Goal: Navigation & Orientation: Find specific page/section

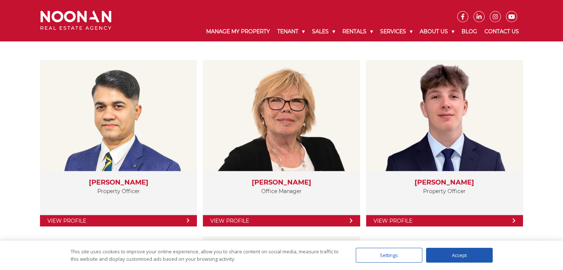
scroll to position [1296, 0]
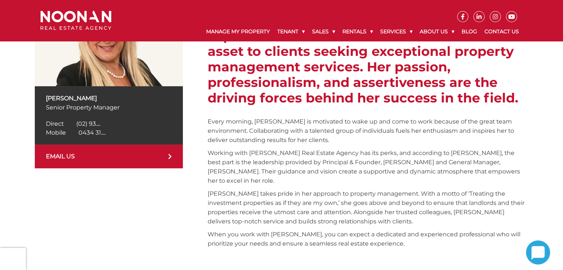
scroll to position [185, 0]
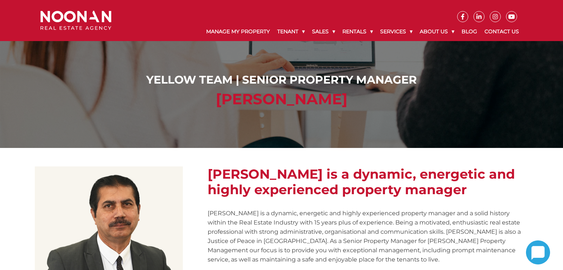
scroll to position [185, 0]
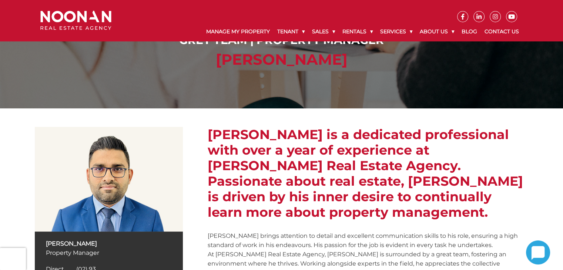
scroll to position [148, 0]
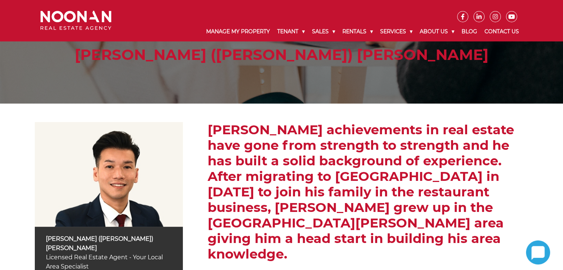
scroll to position [148, 0]
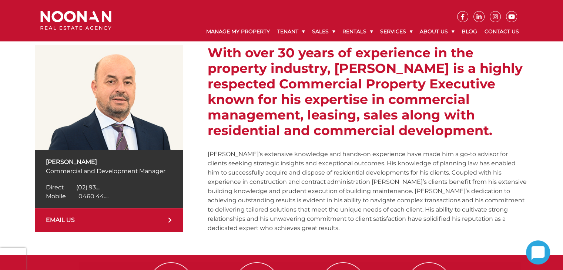
scroll to position [148, 0]
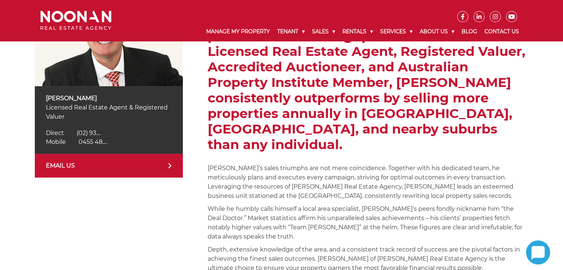
scroll to position [185, 0]
